Goal: Check status: Check status

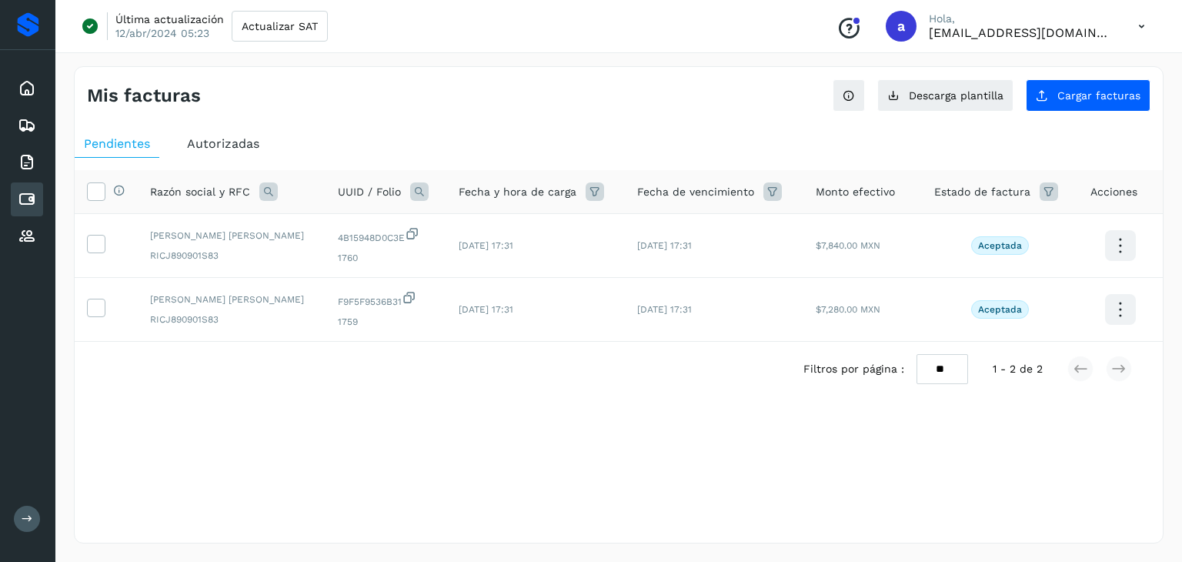
click at [233, 144] on span "Autorizadas" at bounding box center [223, 143] width 72 height 15
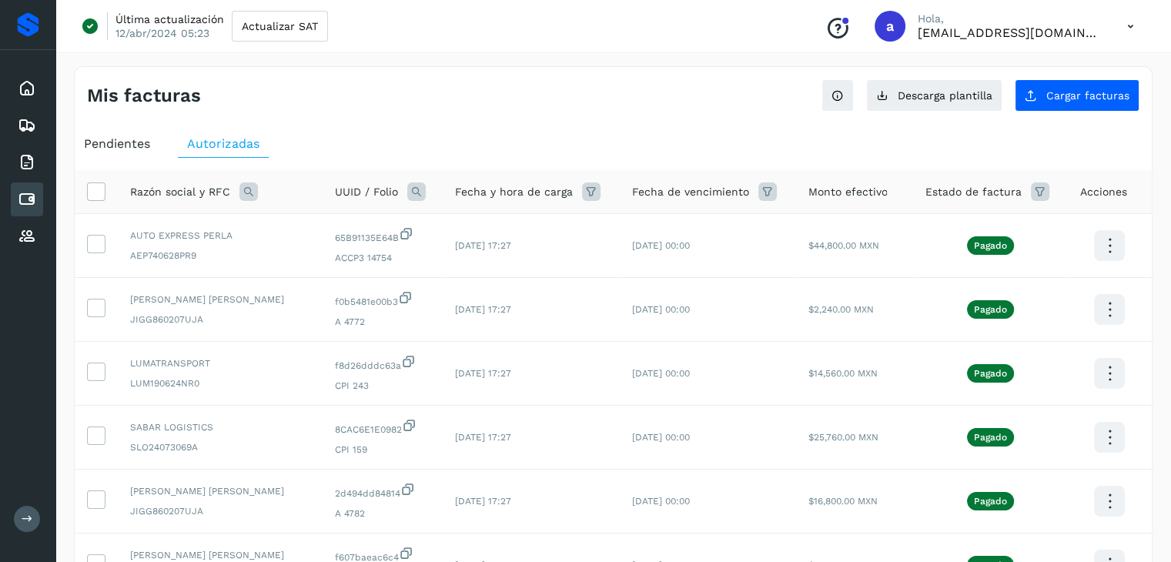
click at [583, 192] on icon at bounding box center [591, 191] width 18 height 18
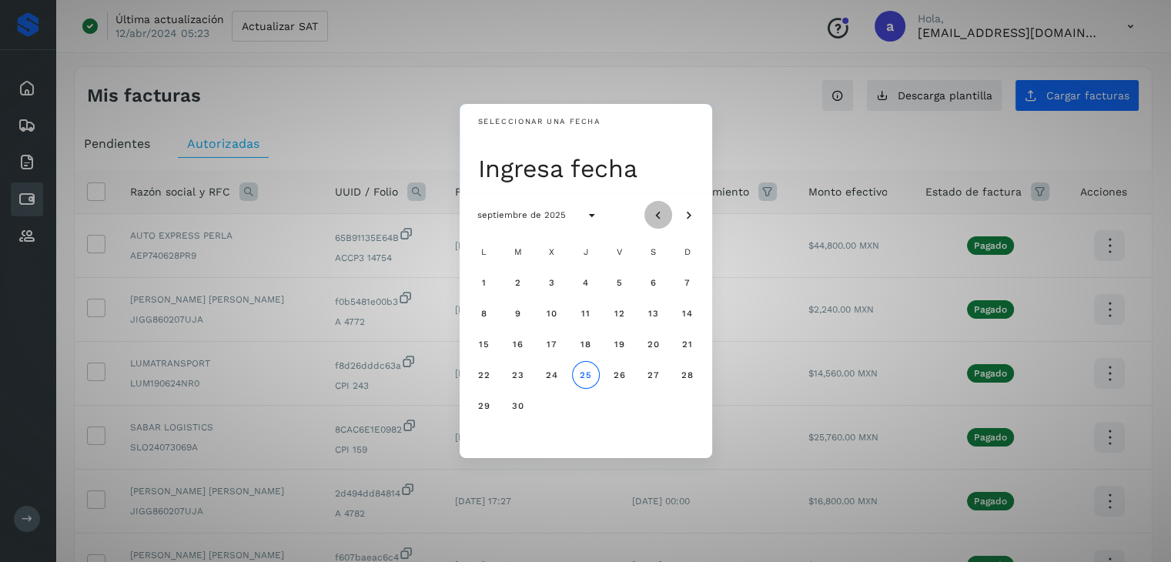
click at [657, 215] on icon "Mes anterior" at bounding box center [657, 215] width 15 height 15
click at [690, 204] on button "Mes siguiente" at bounding box center [689, 215] width 28 height 28
click at [519, 281] on span "1" at bounding box center [517, 282] width 5 height 11
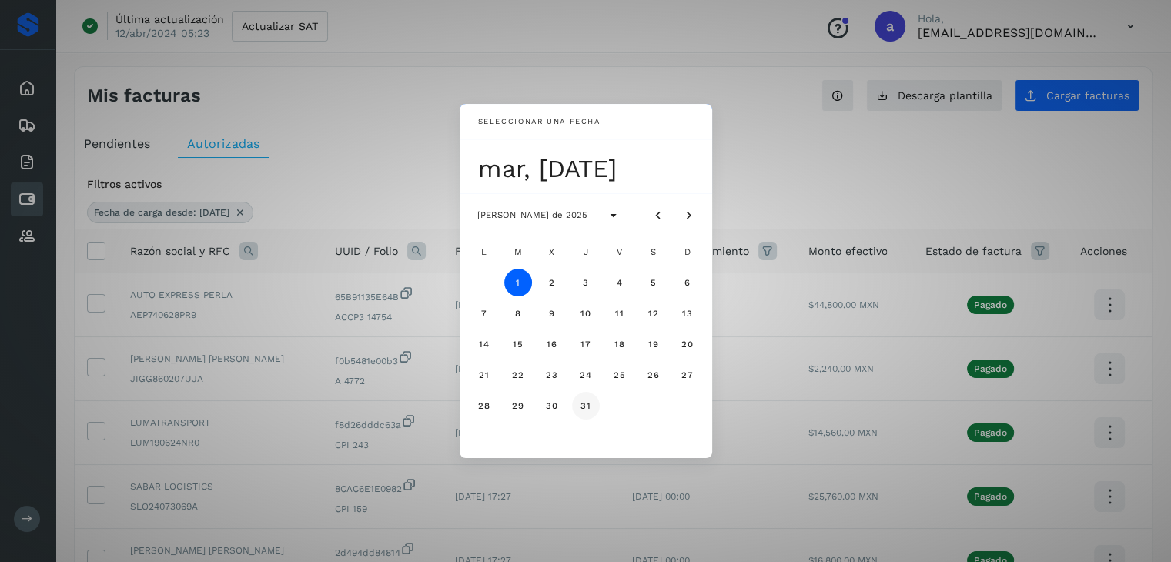
click at [585, 401] on span "31" at bounding box center [586, 405] width 12 height 11
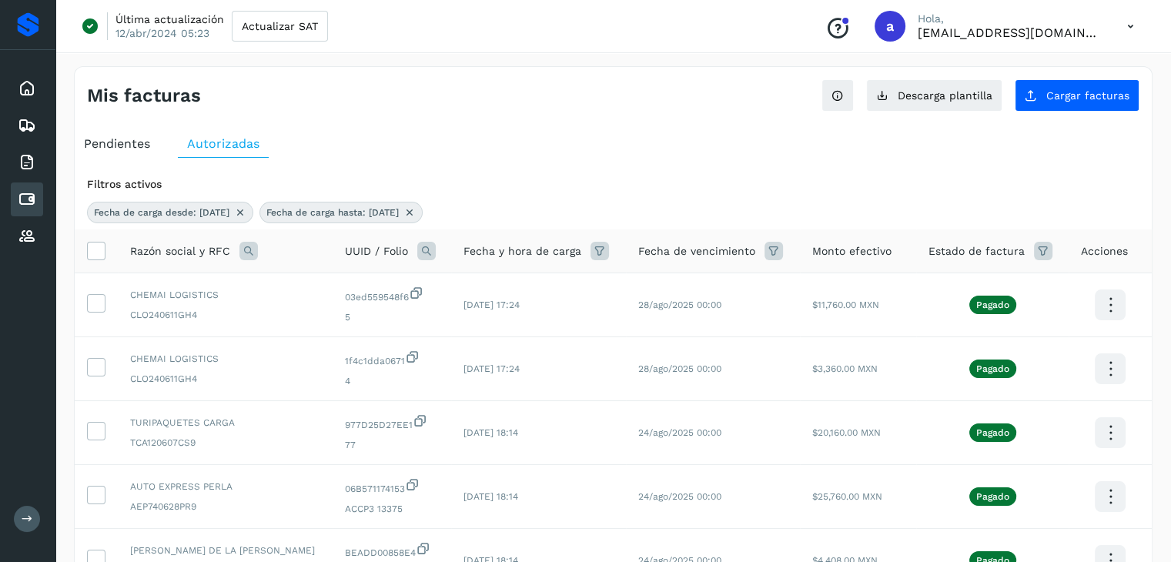
click at [604, 150] on ul "Pendientes Autorizadas" at bounding box center [613, 144] width 1077 height 28
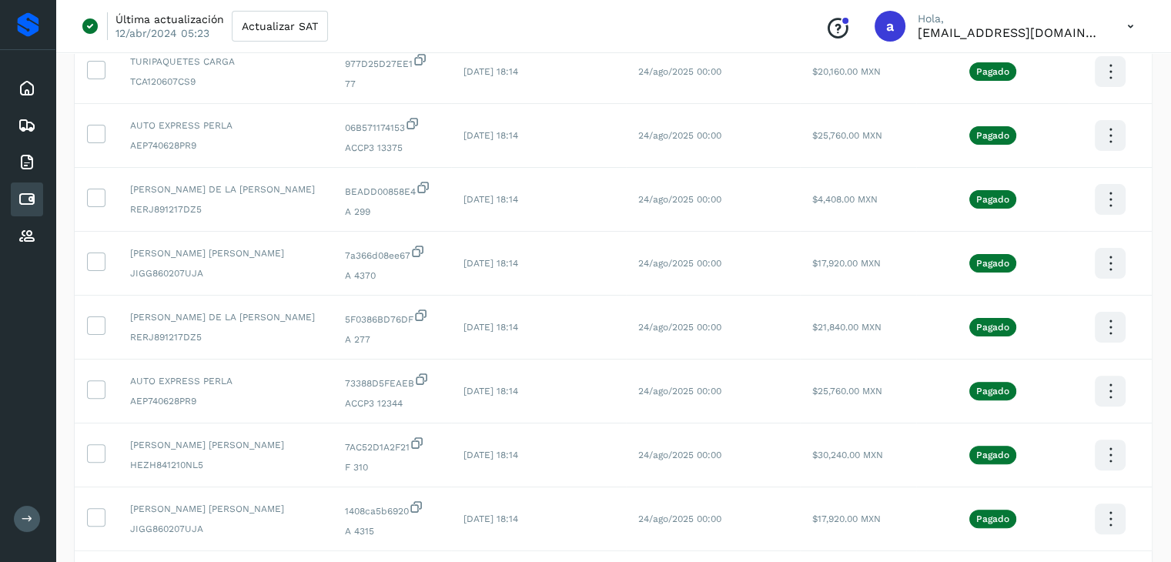
scroll to position [431, 0]
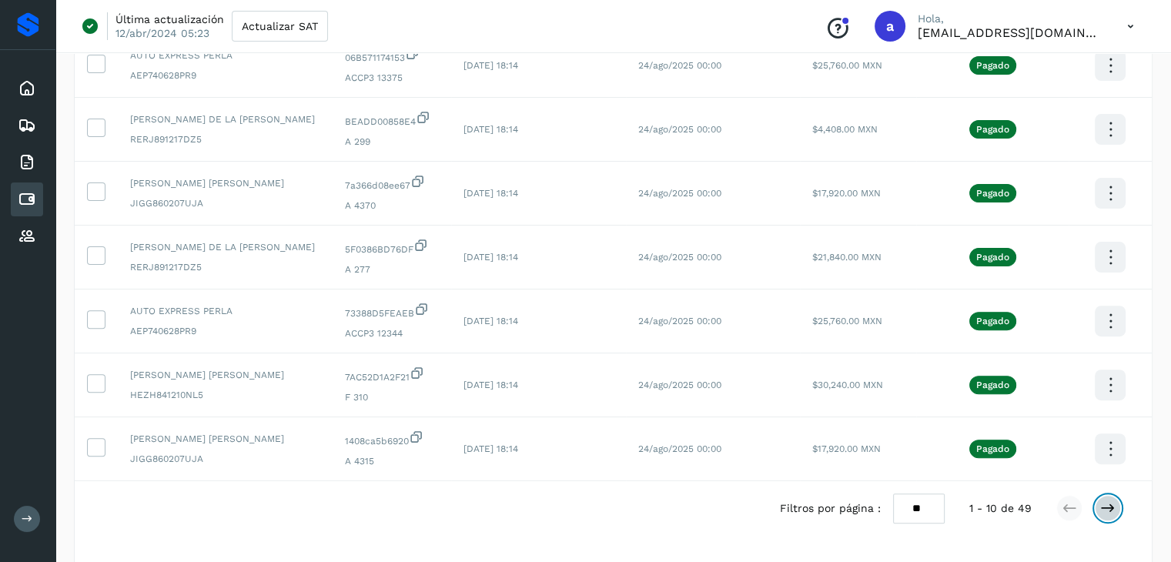
click at [1107, 511] on icon at bounding box center [1107, 507] width 15 height 15
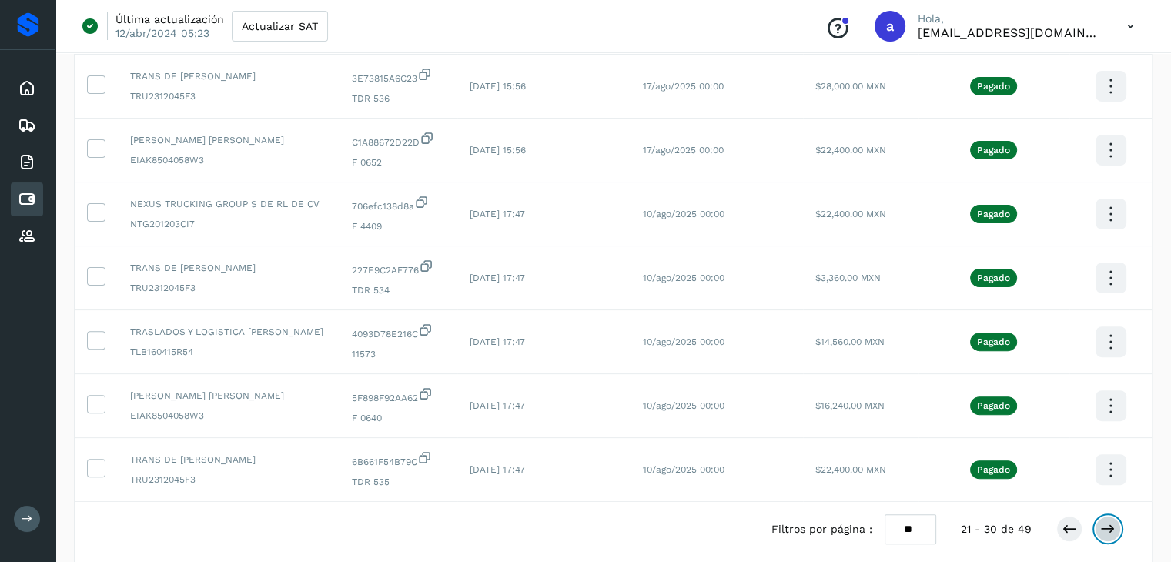
scroll to position [481, 0]
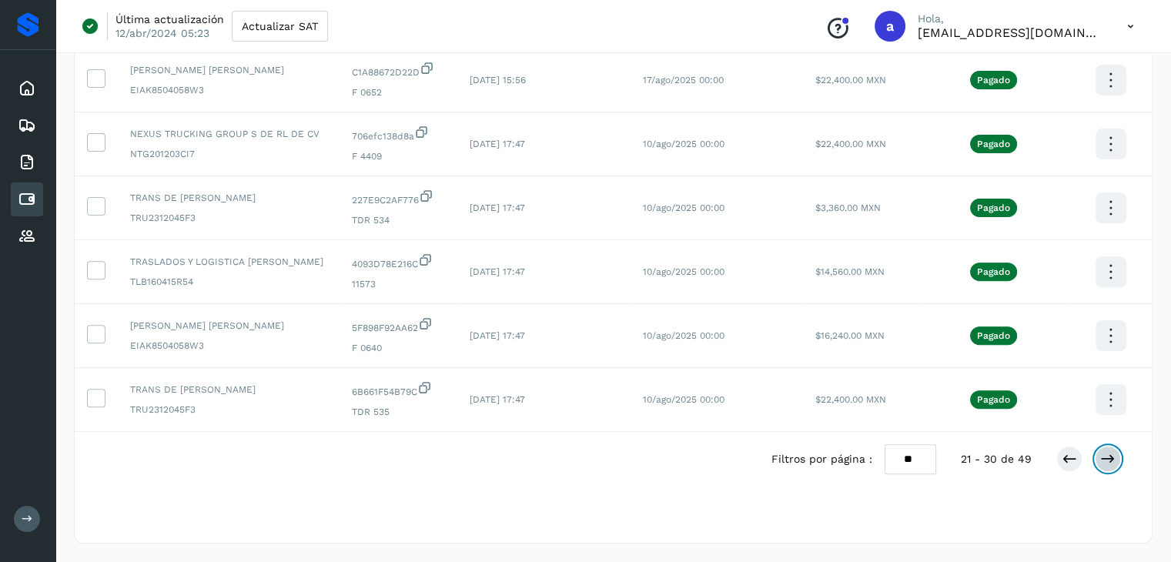
click at [1111, 466] on button at bounding box center [1107, 459] width 26 height 26
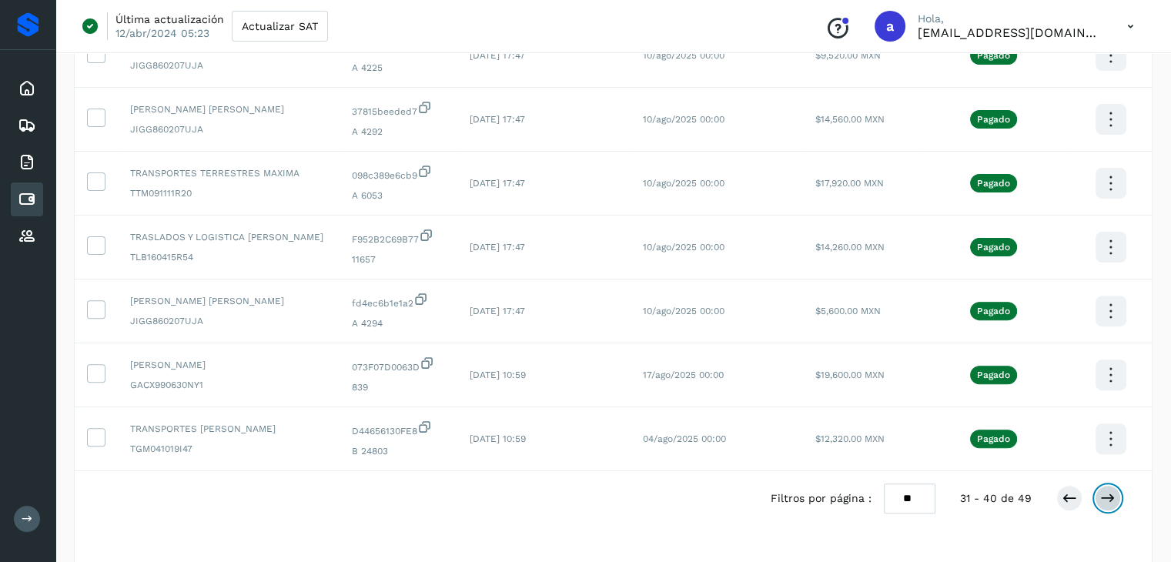
scroll to position [450, 0]
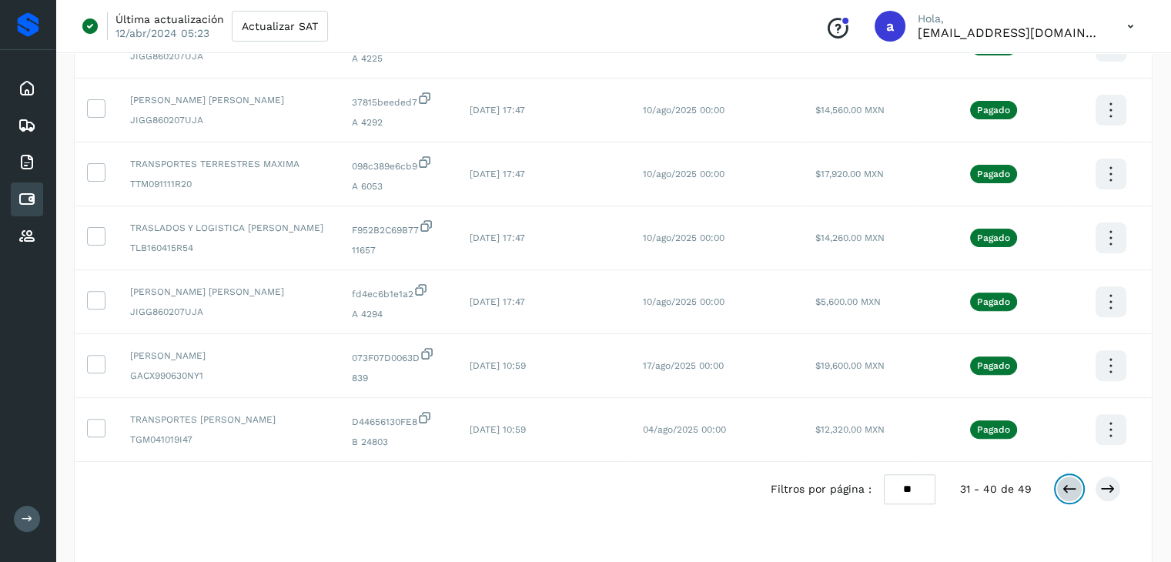
click at [1063, 490] on icon at bounding box center [1068, 488] width 15 height 15
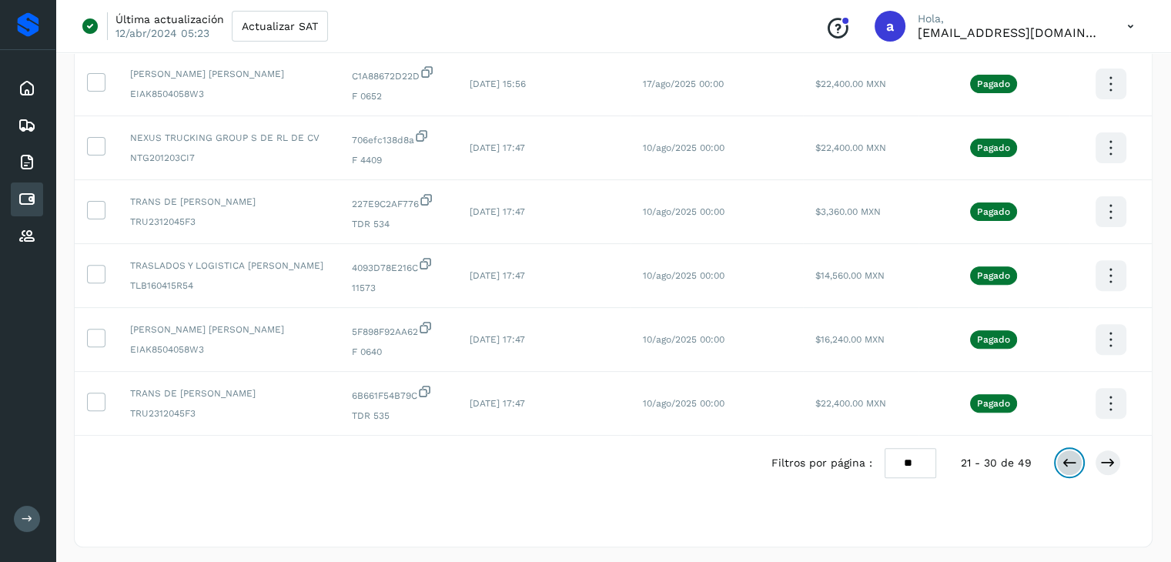
scroll to position [481, 0]
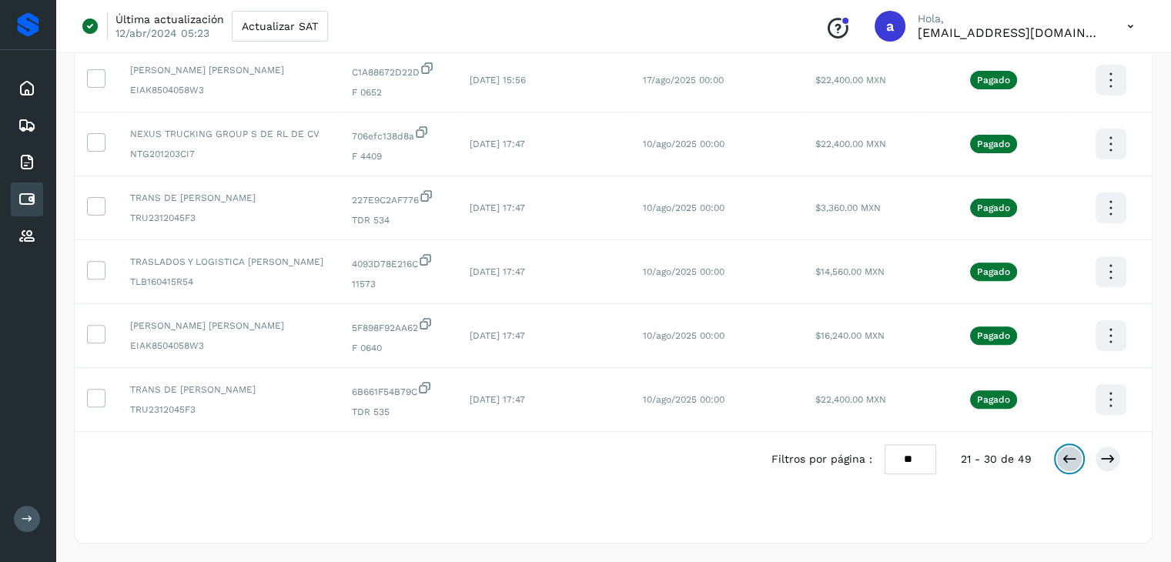
click at [1074, 461] on icon at bounding box center [1068, 458] width 15 height 15
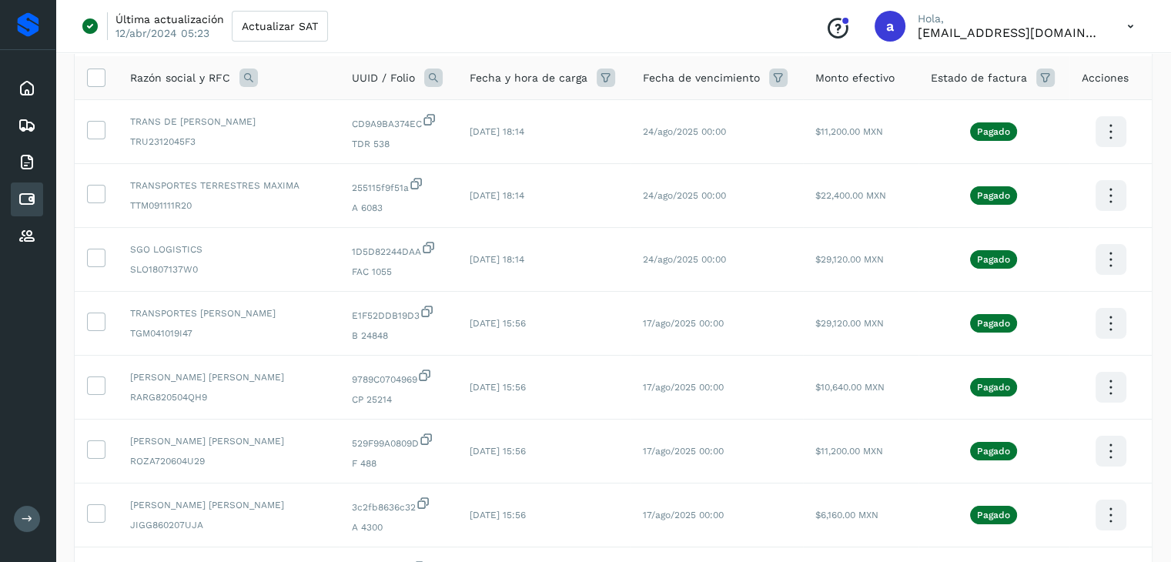
scroll to position [142, 0]
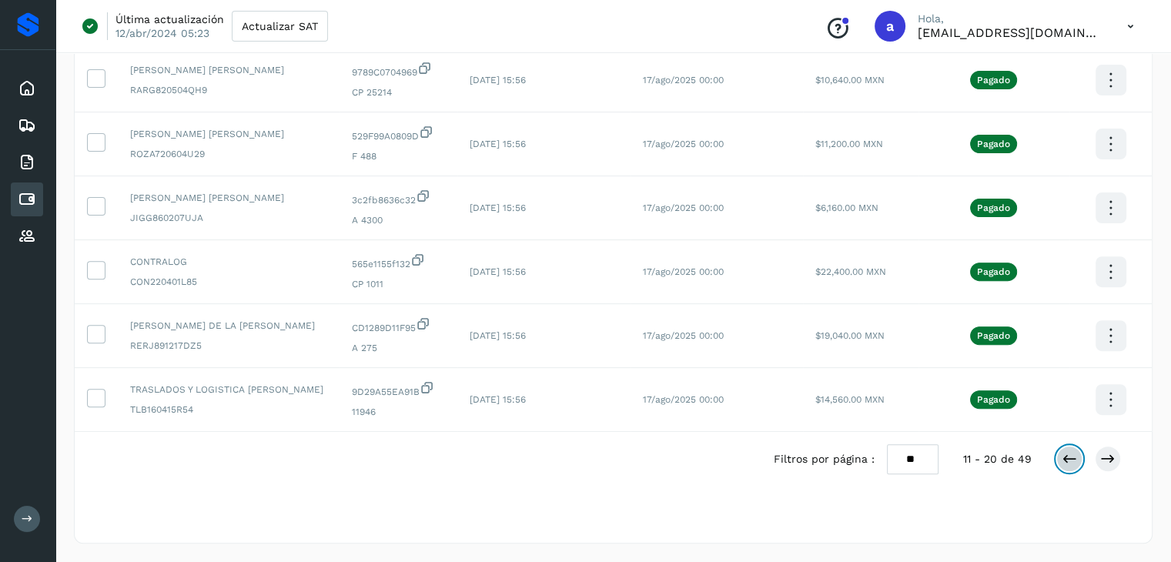
click at [1071, 460] on icon at bounding box center [1068, 458] width 15 height 15
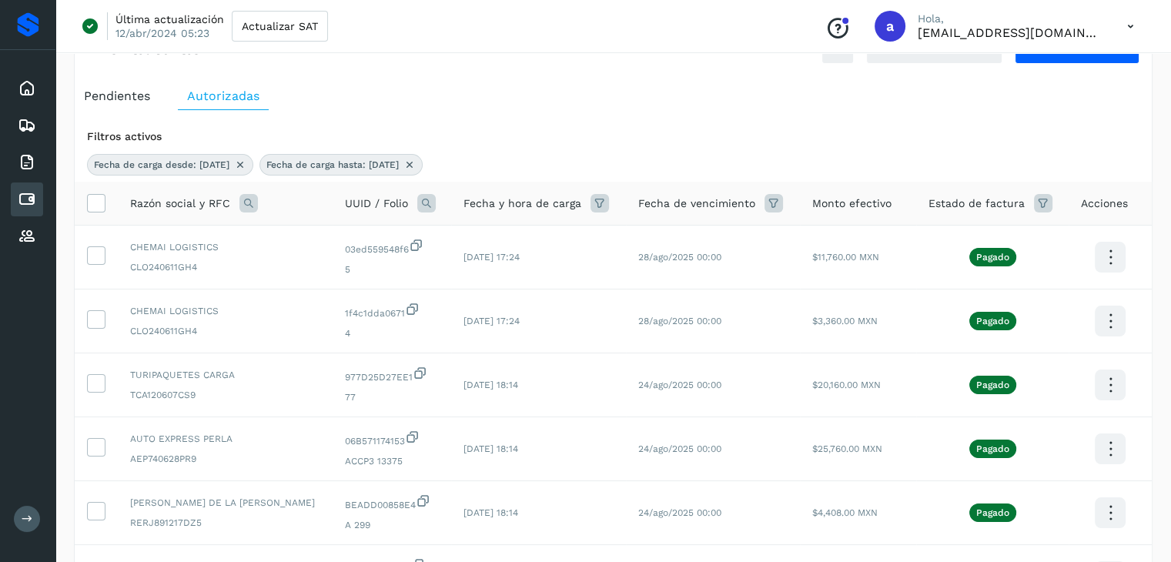
scroll to position [19, 0]
